Goal: Task Accomplishment & Management: Complete application form

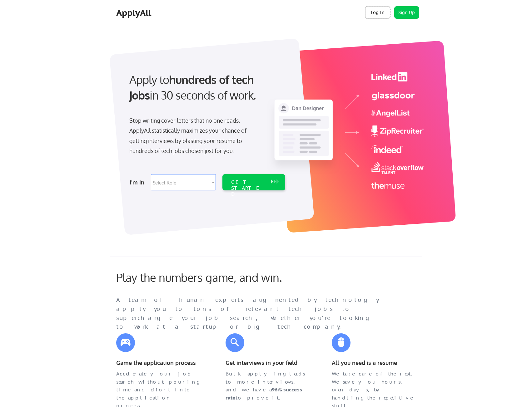
click at [384, 13] on button "Log In" at bounding box center [377, 12] width 25 height 12
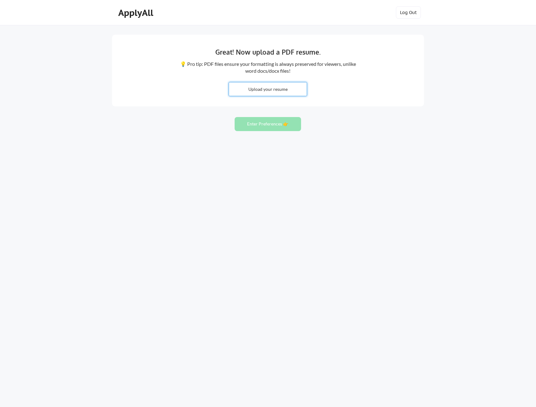
click at [260, 92] on input "file" at bounding box center [268, 88] width 78 height 13
click at [243, 86] on input "file" at bounding box center [268, 88] width 78 height 13
type input "C:\fakepath\Resume Areeb Mianoor.pdf"
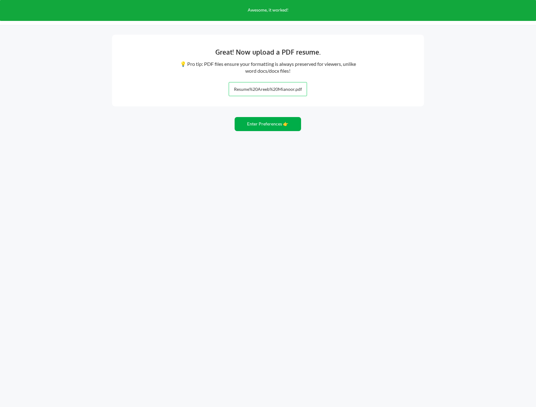
click at [273, 126] on button "Enter Preferences 👉" at bounding box center [268, 124] width 66 height 14
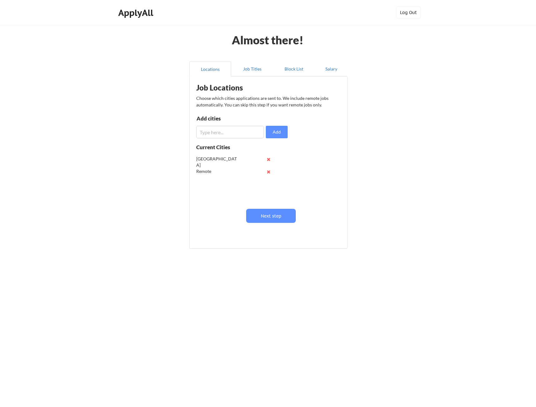
click at [235, 132] on input "input" at bounding box center [230, 132] width 68 height 12
click at [207, 159] on div "[GEOGRAPHIC_DATA]" at bounding box center [216, 162] width 41 height 12
click at [219, 135] on input "input" at bounding box center [230, 132] width 68 height 12
type input "C"
type input "[US_STATE]"
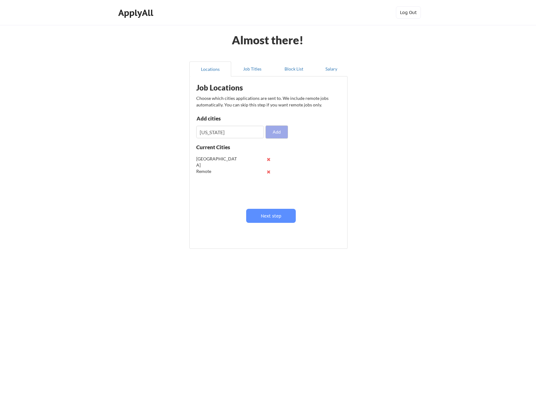
click at [277, 136] on button "Add" at bounding box center [277, 132] width 22 height 12
click at [243, 132] on input "input" at bounding box center [230, 132] width 68 height 12
type input "[GEOGRAPHIC_DATA]"
click at [278, 131] on button "Add" at bounding box center [277, 132] width 22 height 12
click at [251, 133] on input "input" at bounding box center [230, 132] width 68 height 12
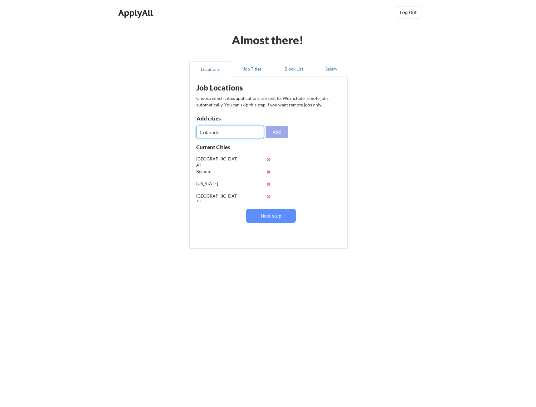
type input "Colarado"
click at [273, 132] on button "Add" at bounding box center [277, 132] width 22 height 12
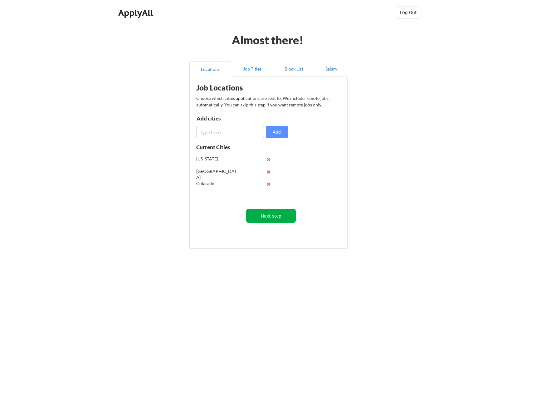
click at [278, 214] on button "Next step" at bounding box center [271, 216] width 50 height 14
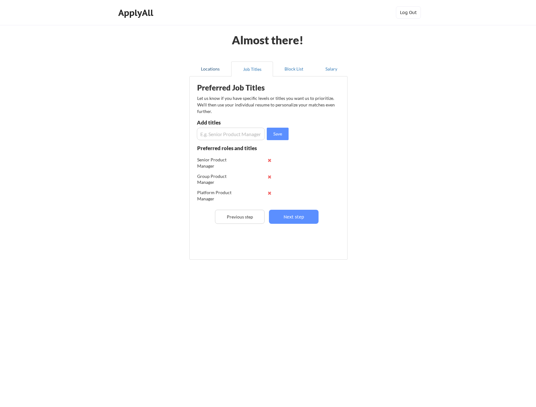
click at [209, 74] on button "Locations" at bounding box center [211, 69] width 42 height 15
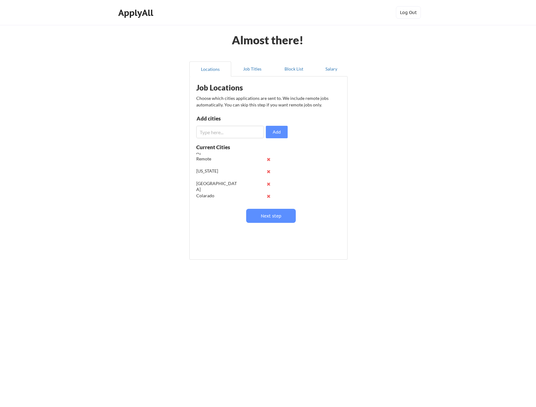
click at [268, 195] on button at bounding box center [268, 196] width 5 height 5
click at [238, 127] on input "input" at bounding box center [230, 132] width 68 height 12
type input "Boulder"
click at [275, 133] on button "Add" at bounding box center [277, 132] width 22 height 12
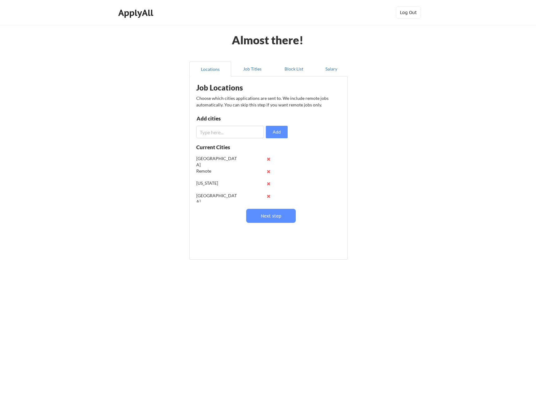
click at [255, 133] on input "input" at bounding box center [230, 132] width 68 height 12
type input "Denver"
click at [270, 132] on button "Add" at bounding box center [277, 132] width 22 height 12
click at [266, 221] on button "Next step" at bounding box center [271, 216] width 50 height 14
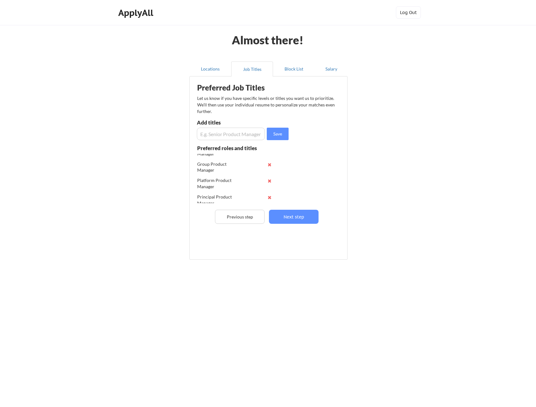
scroll to position [17, 0]
click at [231, 132] on input "input" at bounding box center [231, 134] width 68 height 12
type input "Director of Product"
click at [269, 132] on button "Save" at bounding box center [278, 134] width 22 height 12
click at [253, 134] on input "input" at bounding box center [231, 134] width 68 height 12
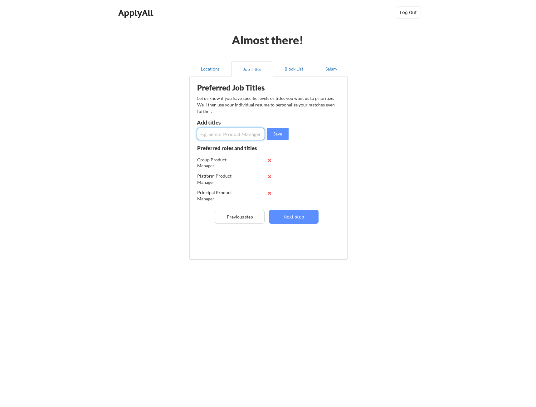
click at [224, 140] on input "input" at bounding box center [231, 134] width 68 height 12
click at [217, 135] on input "input" at bounding box center [231, 134] width 68 height 12
type input "Program Manager"
click at [278, 137] on button "Save" at bounding box center [278, 134] width 22 height 12
click at [242, 134] on input "input" at bounding box center [231, 134] width 68 height 12
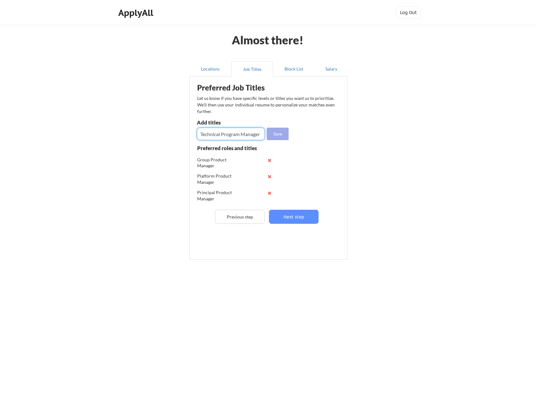
type input "Technical Program Manager"
click at [273, 132] on button "Save" at bounding box center [278, 134] width 22 height 12
click at [298, 219] on button "Next step" at bounding box center [294, 217] width 50 height 14
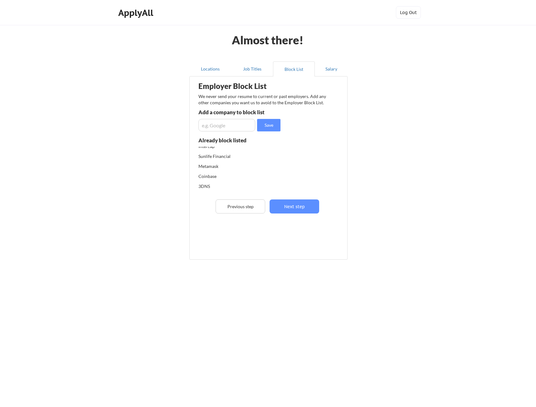
scroll to position [0, 0]
click at [230, 131] on div "Employer Block List We never send your resume to current or past employers. Add…" at bounding box center [268, 158] width 151 height 161
click at [225, 130] on input "input" at bounding box center [227, 125] width 57 height 12
type input "Philip Morris International"
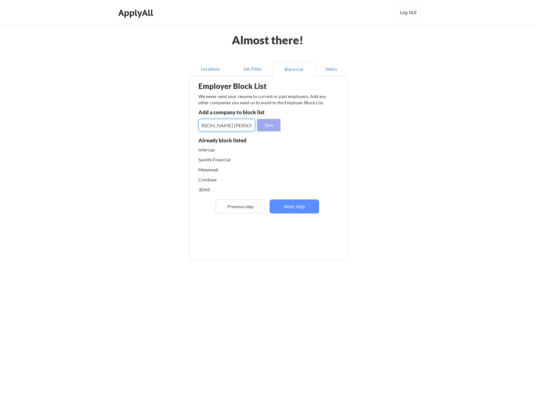
click at [264, 127] on button "Save" at bounding box center [268, 125] width 23 height 12
click at [234, 127] on input "input" at bounding box center [227, 125] width 57 height 12
type input "Breeze"
click at [258, 126] on button "Save" at bounding box center [268, 125] width 23 height 12
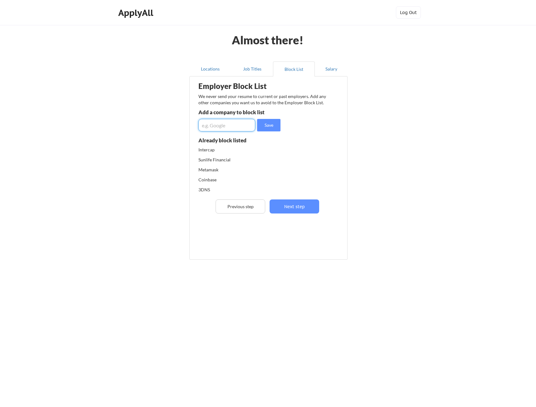
click at [239, 126] on input "input" at bounding box center [227, 125] width 57 height 12
type input "Procurify"
click at [273, 124] on button "Save" at bounding box center [268, 125] width 23 height 12
click at [219, 128] on input "input" at bounding box center [227, 125] width 57 height 12
type input "Thrive"
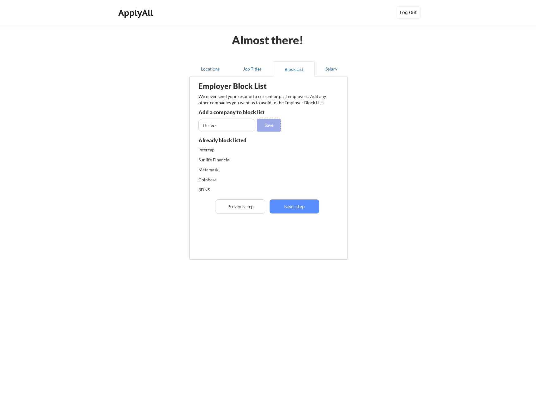
click at [275, 122] on button "Save" at bounding box center [268, 125] width 23 height 12
click at [290, 212] on button "Next step" at bounding box center [295, 206] width 50 height 14
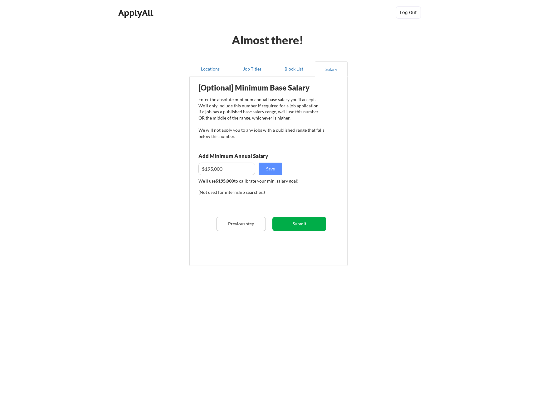
click at [296, 225] on button "Submit" at bounding box center [300, 224] width 54 height 14
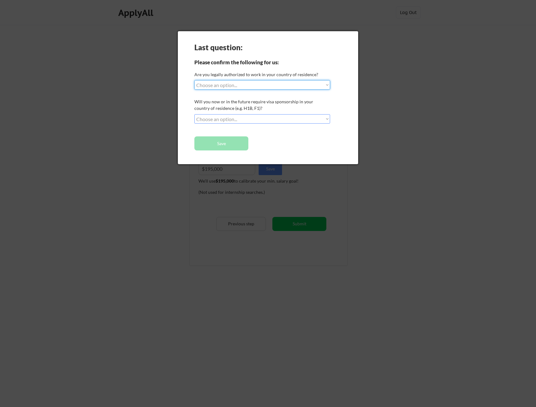
click at [255, 88] on select "Choose an option... Yes, I am a US Citizen Yes, I am a Canadian Citizen Yes, I …" at bounding box center [262, 84] width 136 height 9
select select ""yes__i_am_a_canadian_citizen""
click at [194, 80] on select "Choose an option... Yes, I am a US Citizen Yes, I am a Canadian Citizen Yes, I …" at bounding box center [262, 84] width 136 height 9
click at [257, 119] on select "Choose an option... No, I will not need sponsorship Yes, I will need sponsorship" at bounding box center [262, 118] width 136 height 9
select select ""no__i_will_not_need_sponsorship""
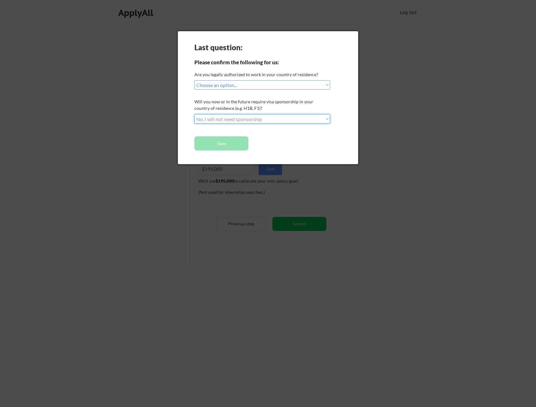
click at [194, 114] on select "Choose an option... No, I will not need sponsorship Yes, I will need sponsorship" at bounding box center [262, 118] width 136 height 9
click at [233, 142] on button "Save" at bounding box center [221, 143] width 54 height 14
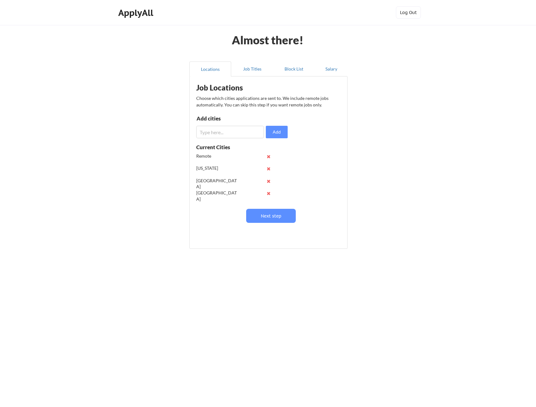
scroll to position [25, 0]
click at [267, 197] on button at bounding box center [268, 196] width 5 height 5
click at [267, 194] on button at bounding box center [268, 196] width 5 height 5
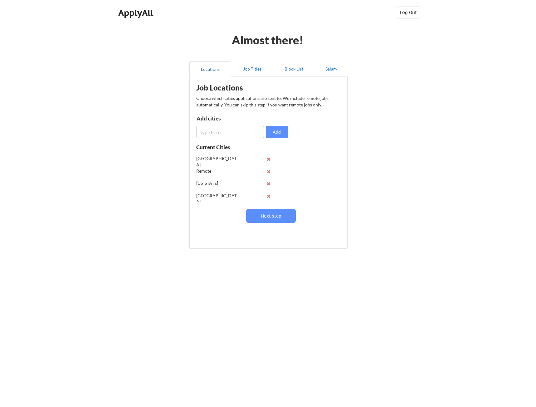
click at [266, 194] on div "[GEOGRAPHIC_DATA]" at bounding box center [235, 196] width 79 height 12
click at [266, 196] on button at bounding box center [268, 196] width 5 height 5
click at [267, 184] on button at bounding box center [268, 183] width 5 height 5
click at [233, 135] on input "input" at bounding box center [230, 132] width 68 height 12
click at [211, 132] on input "input" at bounding box center [230, 132] width 68 height 12
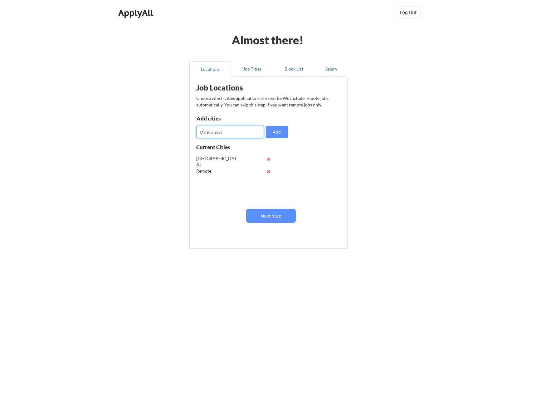
type input "Vanouver"
click at [211, 132] on input "input" at bounding box center [230, 132] width 68 height 12
drag, startPoint x: 275, startPoint y: 213, endPoint x: 274, endPoint y: 217, distance: 4.3
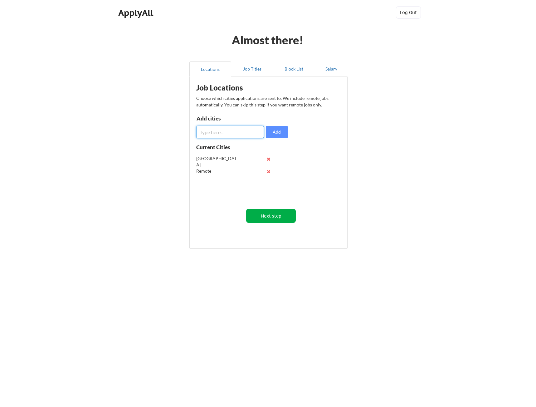
click at [274, 217] on button "Next step" at bounding box center [271, 216] width 50 height 14
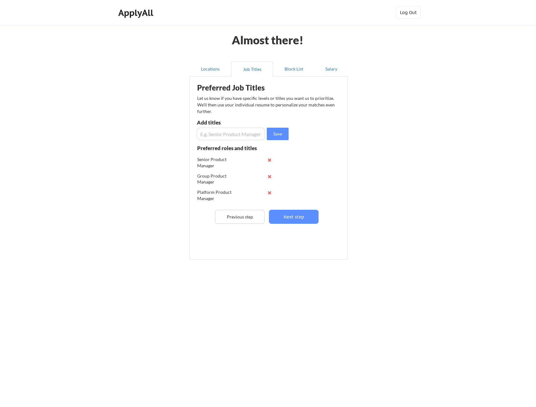
scroll to position [0, 0]
click at [247, 136] on input "input" at bounding box center [231, 134] width 68 height 12
type input "Technical Product Manager"
click at [271, 135] on button "Save" at bounding box center [278, 134] width 22 height 12
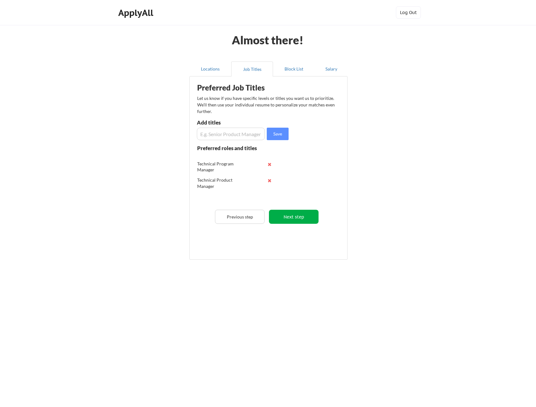
click at [290, 213] on button "Next step" at bounding box center [294, 217] width 50 height 14
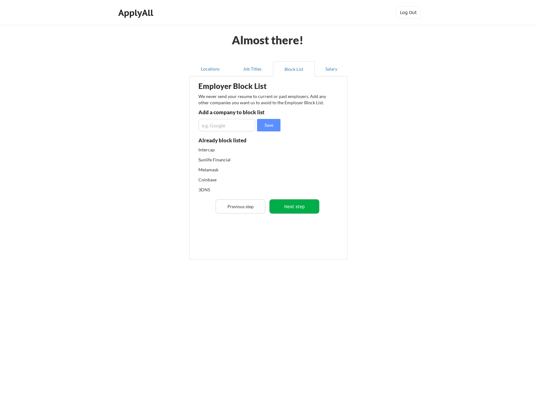
click at [288, 205] on button "Next step" at bounding box center [295, 206] width 50 height 14
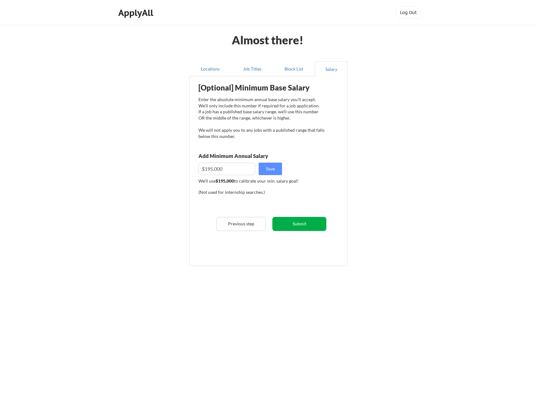
click at [295, 228] on button "Submit" at bounding box center [300, 224] width 54 height 14
select select ""yes__i_am_a_canadian_citizen""
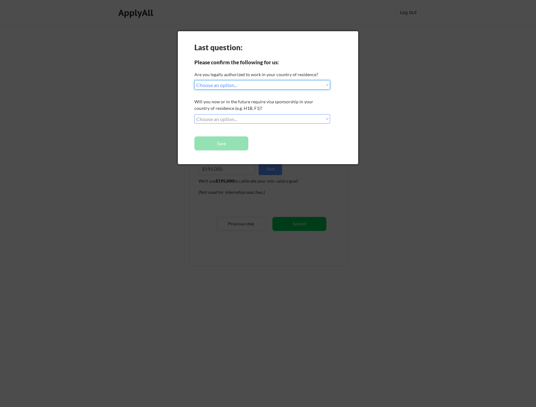
click at [235, 120] on select "Choose an option... No, I will not need sponsorship Yes, I will need sponsorship" at bounding box center [262, 118] width 136 height 9
select select ""no__i_will_not_need_sponsorship""
click at [194, 114] on select "Choose an option... No, I will not need sponsorship Yes, I will need sponsorship" at bounding box center [262, 118] width 136 height 9
click at [235, 142] on button "Save" at bounding box center [221, 143] width 54 height 14
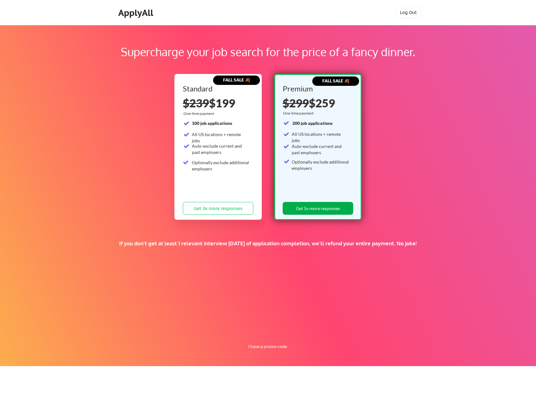
click at [326, 210] on button "Get 5x more responses" at bounding box center [318, 208] width 71 height 13
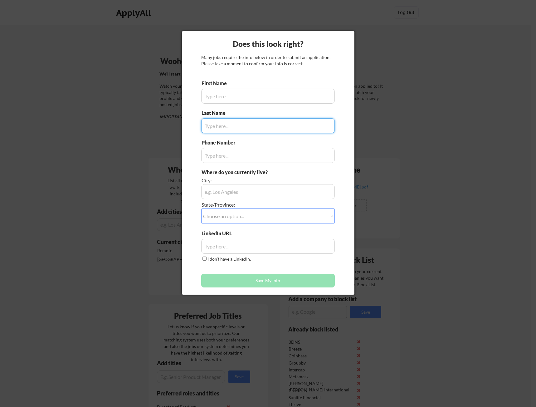
type input "[PERSON_NAME]"
type input "6478320687"
type input "Mianoor"
click at [226, 196] on input "input" at bounding box center [268, 191] width 134 height 15
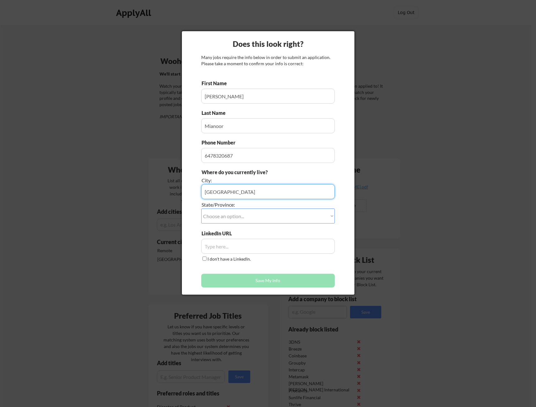
type input "Toronto"
click at [227, 220] on select "Choose an option... Other/Not Applicable Alabama Alaska Alberta Arizona Arkansa…" at bounding box center [268, 216] width 134 height 15
select select ""Ontario""
click at [201, 209] on select "Choose an option... Other/Not Applicable Alabama Alaska Alberta Arizona Arkansa…" at bounding box center [268, 216] width 134 height 15
click at [234, 249] on input "input" at bounding box center [268, 246] width 134 height 15
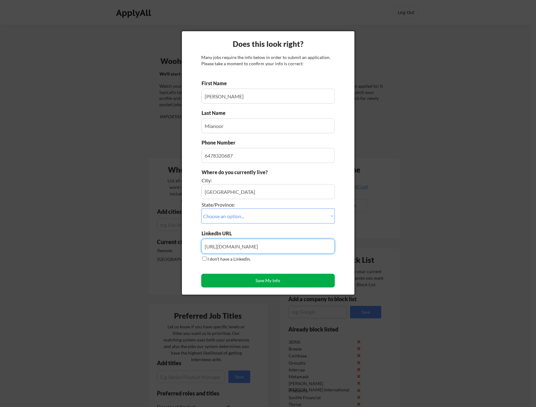
type input "https://www.linkedin.com/in/areebmianoor"
click at [260, 283] on button "Save My Info" at bounding box center [268, 281] width 134 height 14
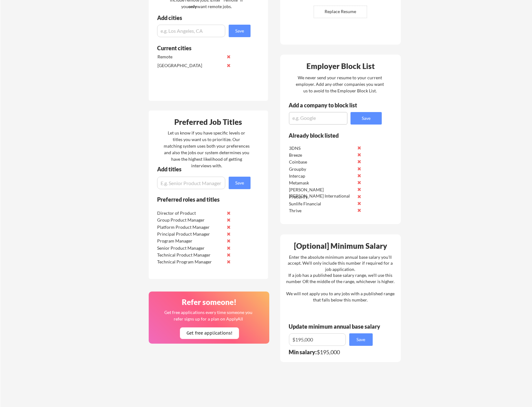
scroll to position [343, 0]
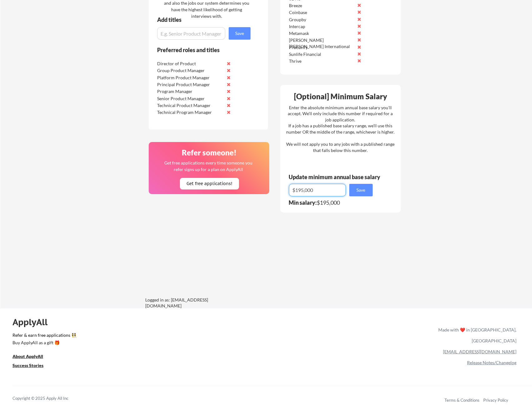
click at [323, 192] on input "input" at bounding box center [317, 190] width 57 height 12
click at [285, 219] on div "Where should we look? List all cities where you would be able to work in-person…" at bounding box center [274, 59] width 263 height 499
click at [316, 193] on input "input" at bounding box center [317, 190] width 57 height 12
click at [357, 191] on button "Save" at bounding box center [360, 190] width 23 height 12
